Goal: Information Seeking & Learning: Learn about a topic

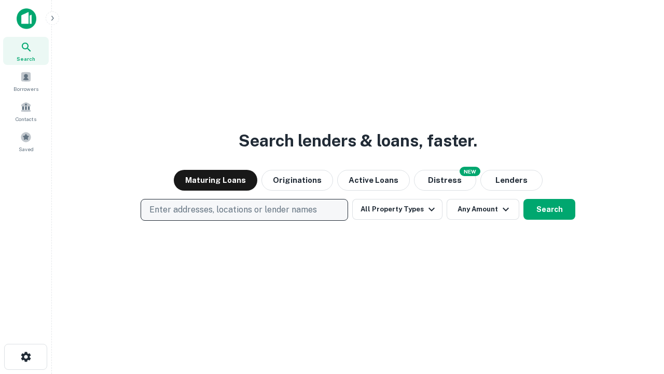
click at [244, 210] on p "Enter addresses, locations or lender names" at bounding box center [233, 209] width 168 height 12
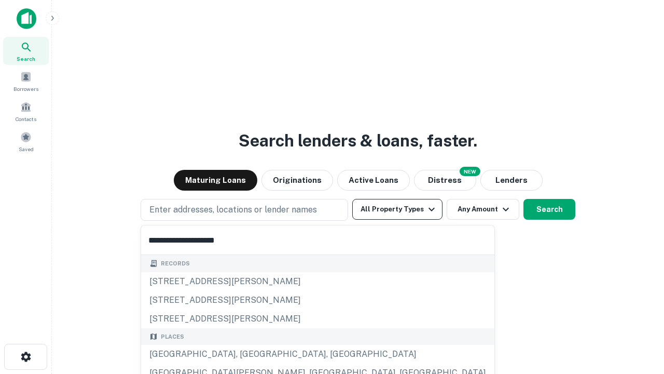
click at [248, 354] on div "[GEOGRAPHIC_DATA], [GEOGRAPHIC_DATA], [GEOGRAPHIC_DATA]" at bounding box center [317, 354] width 353 height 19
click at [397, 209] on button "All Property Types" at bounding box center [397, 209] width 90 height 21
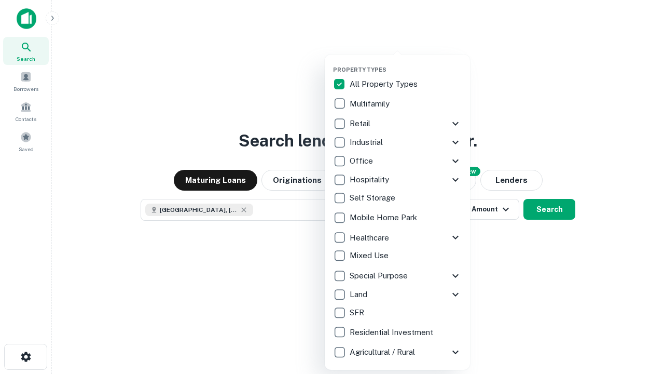
click at [406, 63] on button "button" at bounding box center [405, 63] width 145 height 1
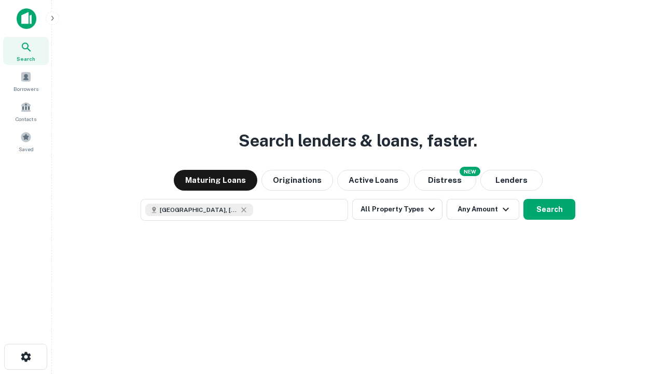
scroll to position [17, 0]
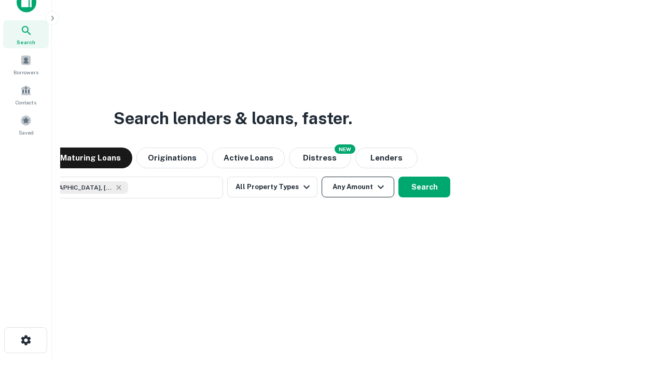
click at [322, 176] on button "Any Amount" at bounding box center [358, 186] width 73 height 21
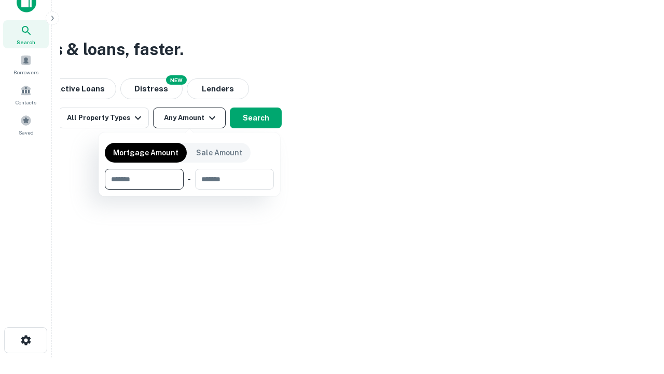
type input "*******"
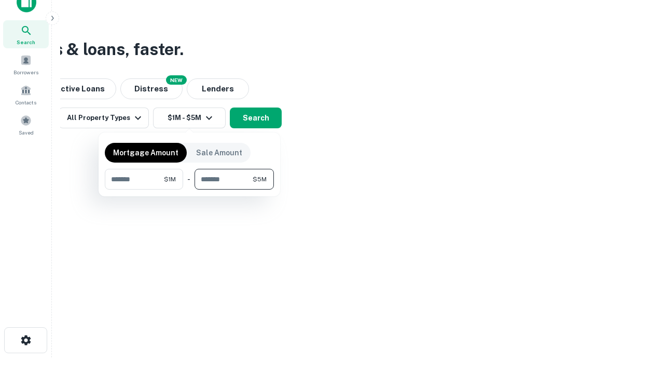
type input "*******"
click at [189, 189] on button "button" at bounding box center [189, 189] width 169 height 1
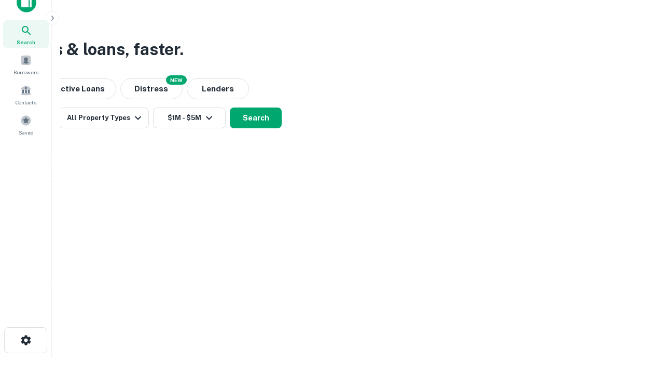
scroll to position [6, 191]
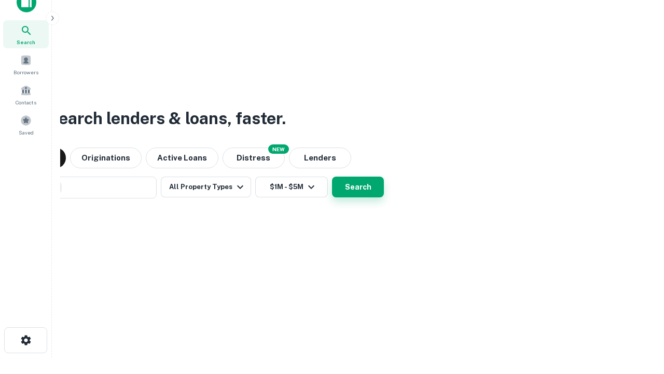
click at [332, 176] on button "Search" at bounding box center [358, 186] width 52 height 21
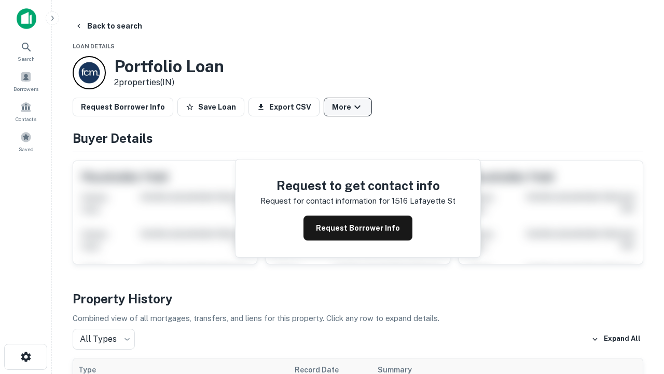
click at [348, 107] on button "More" at bounding box center [348, 107] width 48 height 19
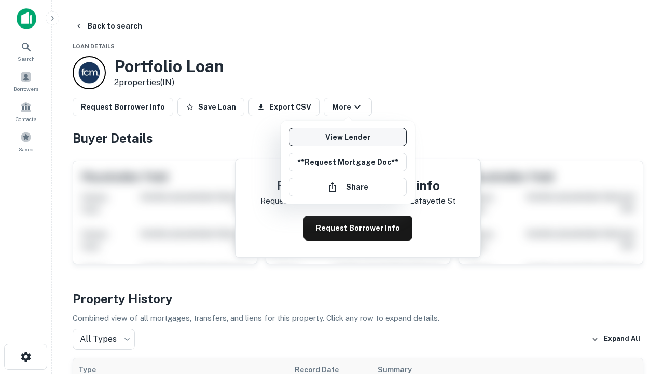
click at [348, 137] on link "View Lender" at bounding box center [348, 137] width 118 height 19
